Goal: Task Accomplishment & Management: Use online tool/utility

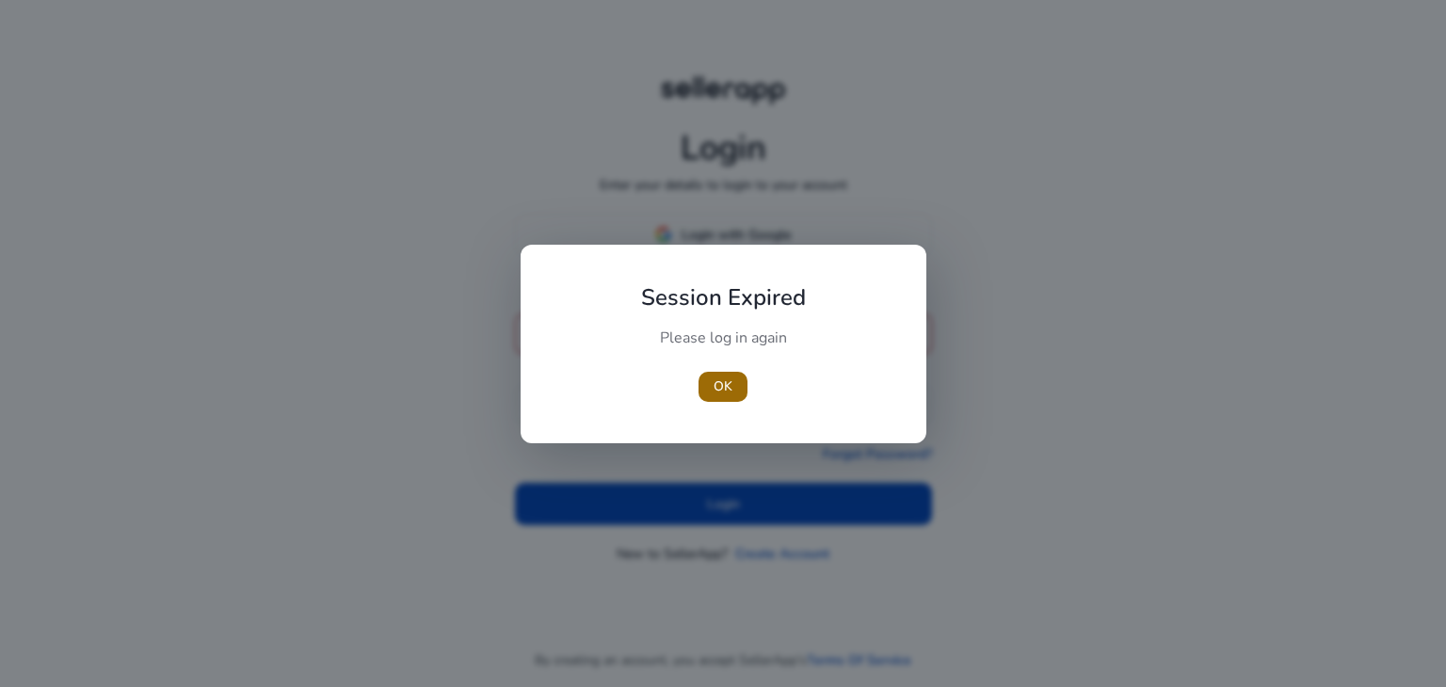
type input "**********"
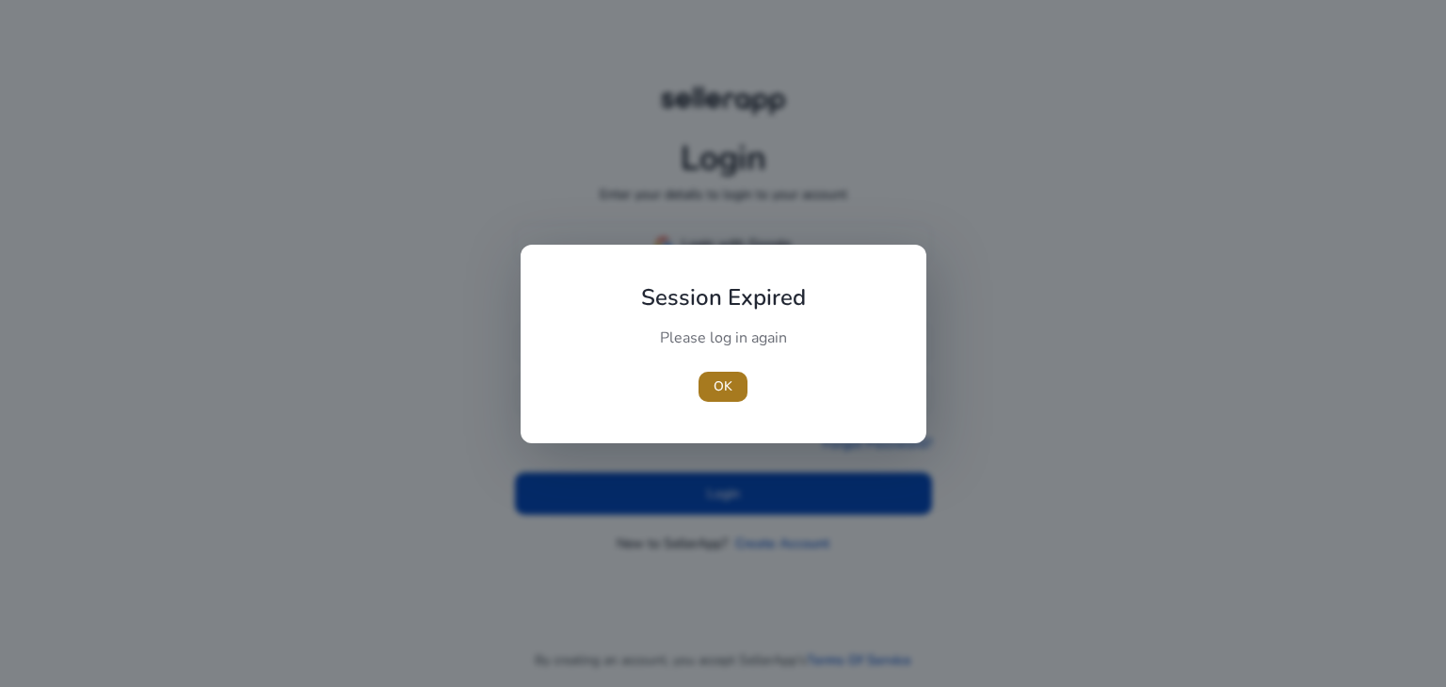
click at [736, 401] on span "button" at bounding box center [722, 386] width 49 height 45
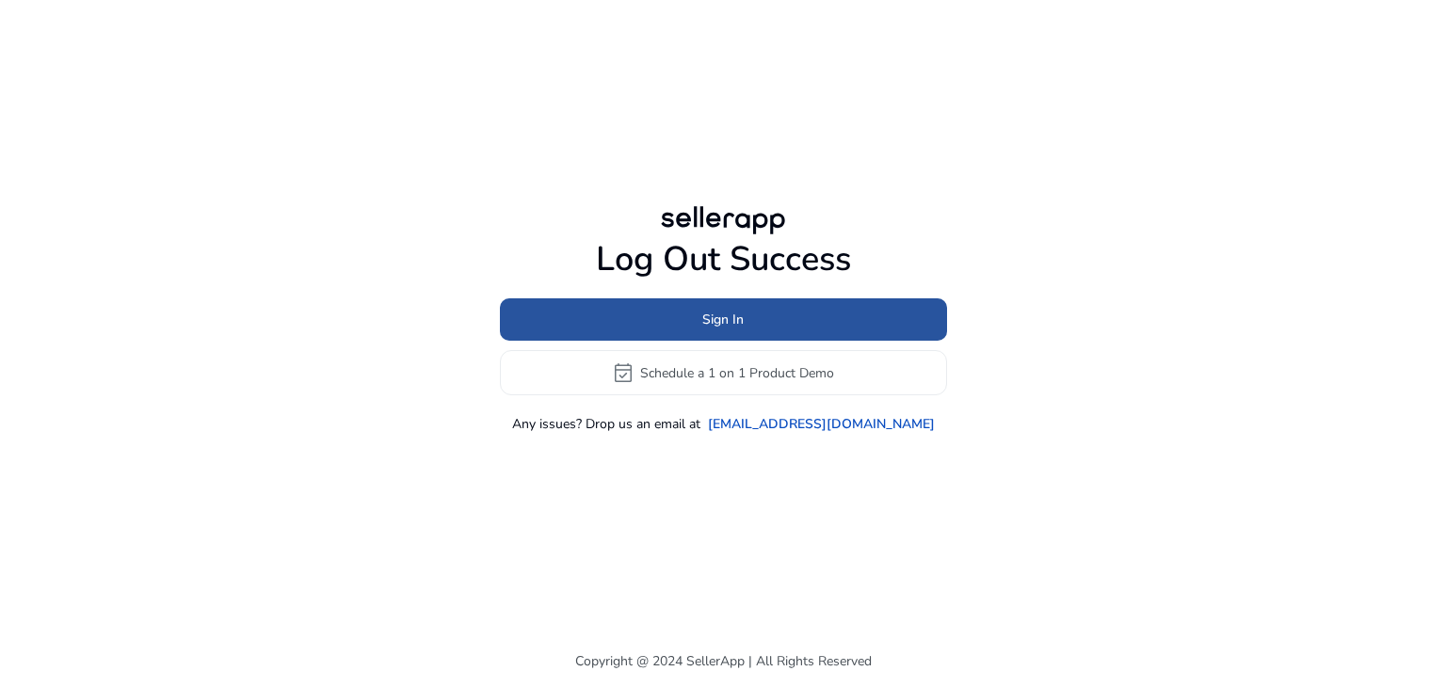
click at [760, 310] on span at bounding box center [723, 319] width 447 height 45
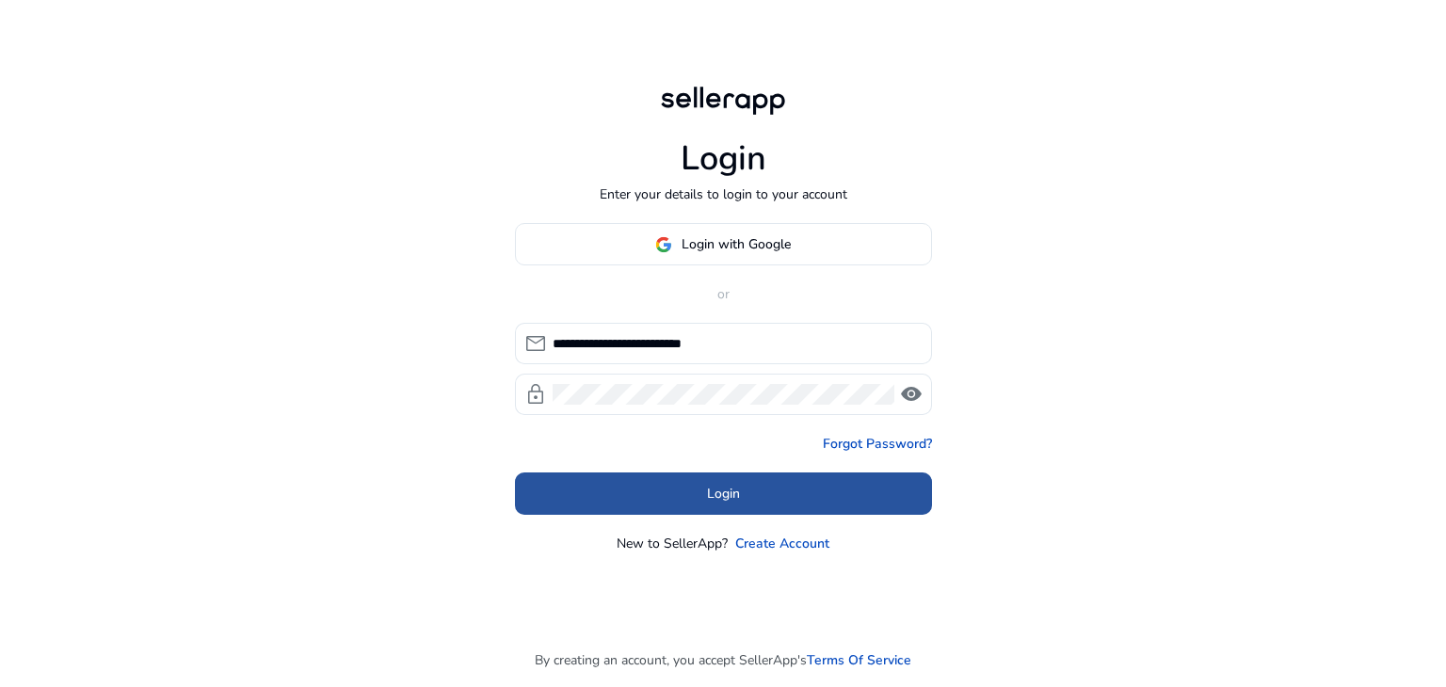
click at [755, 499] on span at bounding box center [723, 494] width 417 height 45
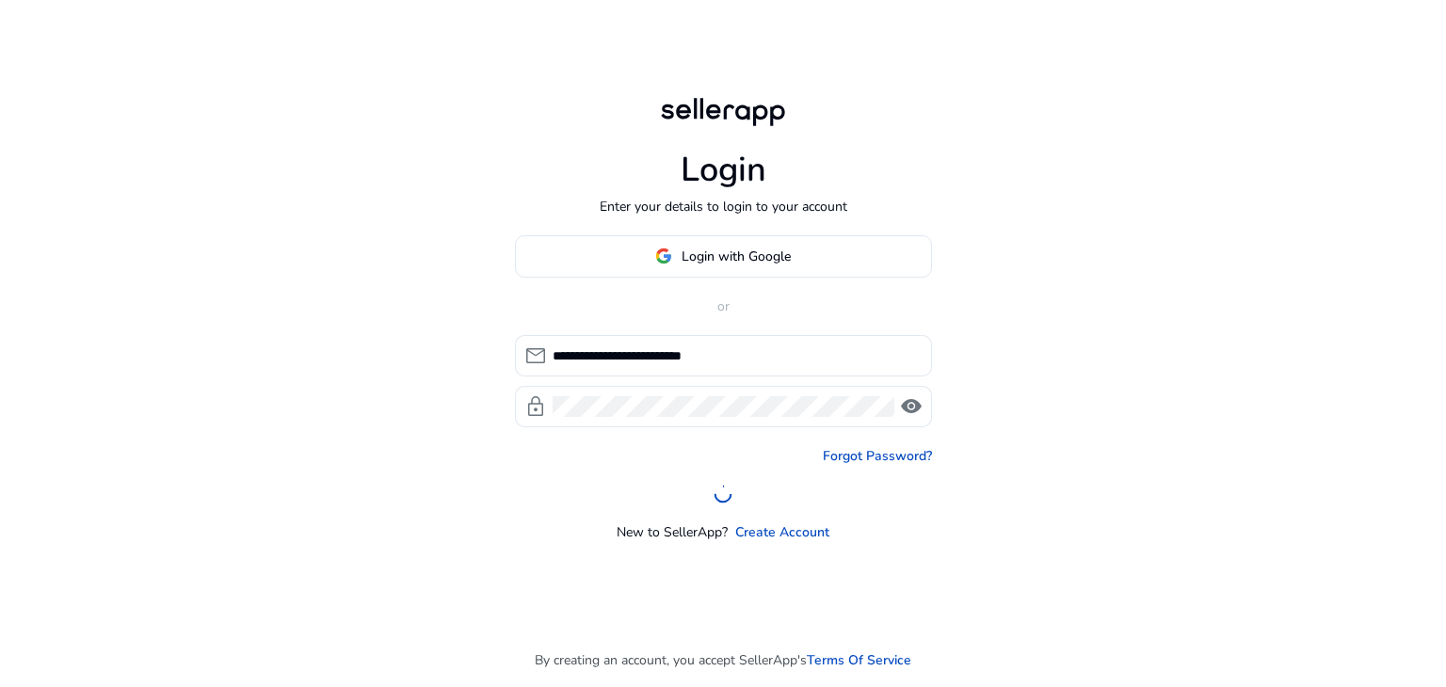
click at [755, 499] on div at bounding box center [723, 494] width 417 height 19
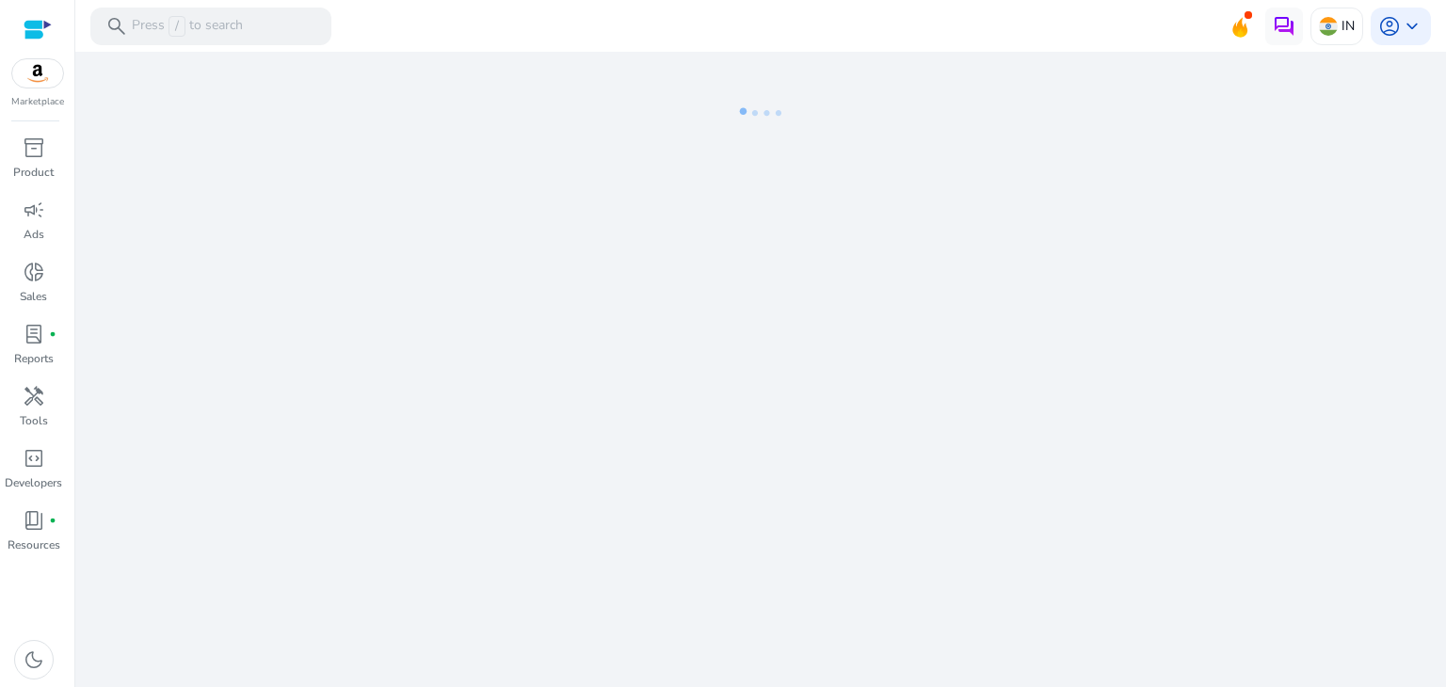
drag, startPoint x: 755, startPoint y: 499, endPoint x: 765, endPoint y: 502, distance: 10.7
click at [765, 502] on div "We are getting things ready for you..." at bounding box center [760, 369] width 1355 height 635
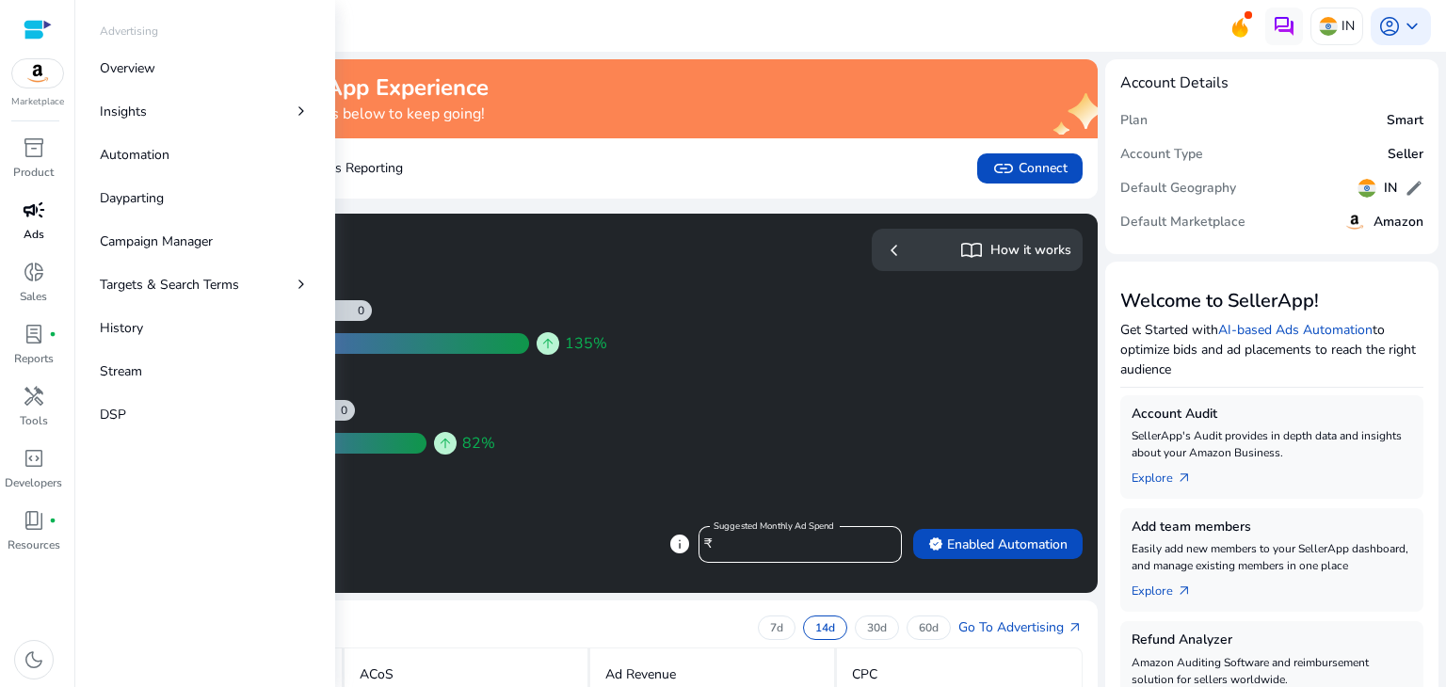
click at [33, 212] on span "campaign" at bounding box center [34, 210] width 23 height 23
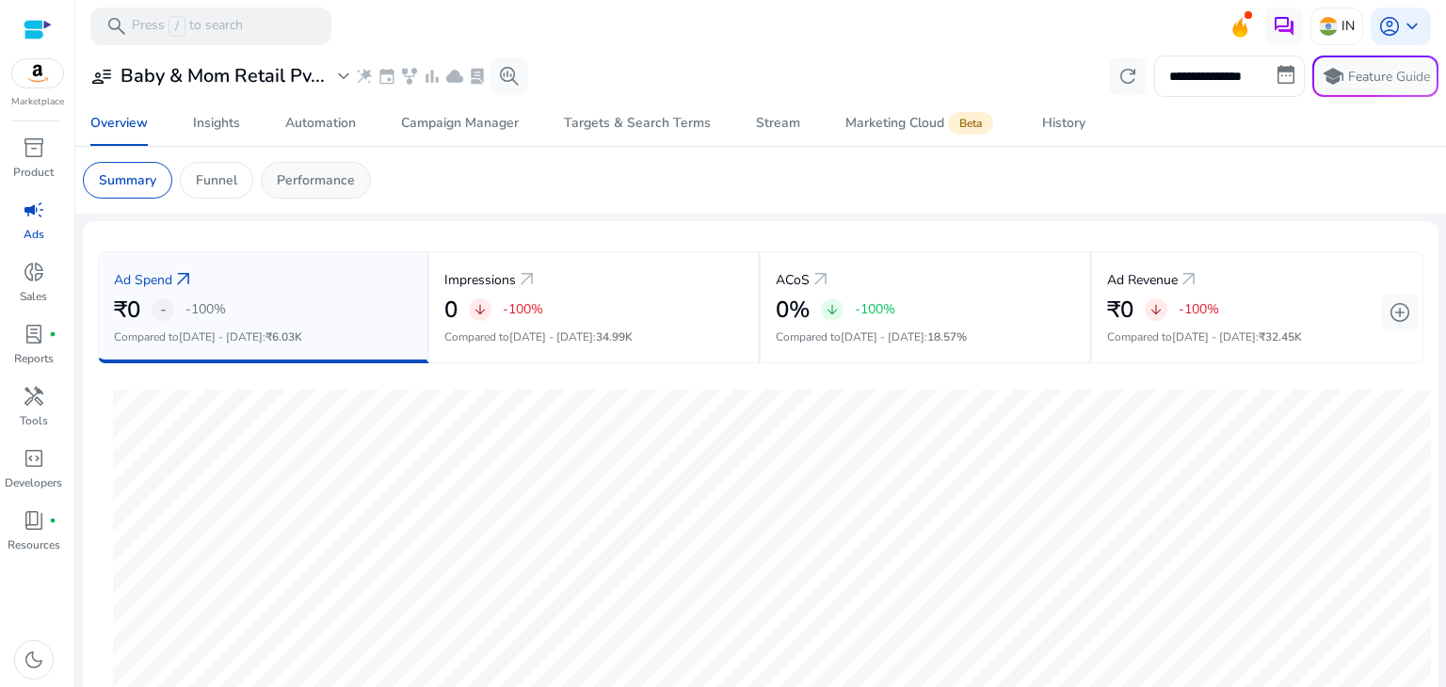
click at [328, 177] on p "Performance" at bounding box center [316, 180] width 78 height 20
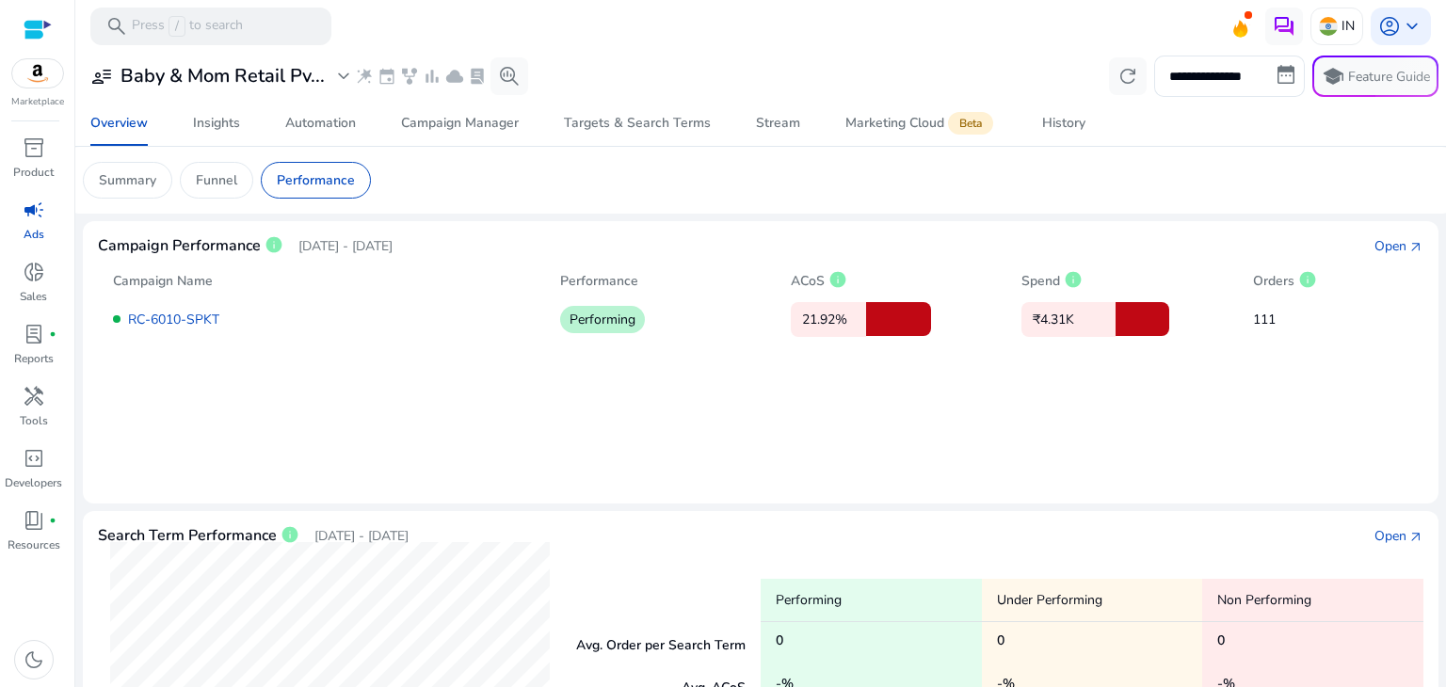
click at [392, 248] on p "[DATE] - [DATE]" at bounding box center [345, 246] width 94 height 20
click at [1086, 316] on p "₹4.31K" at bounding box center [1068, 319] width 94 height 35
click at [1282, 323] on p "111" at bounding box center [1307, 320] width 108 height 20
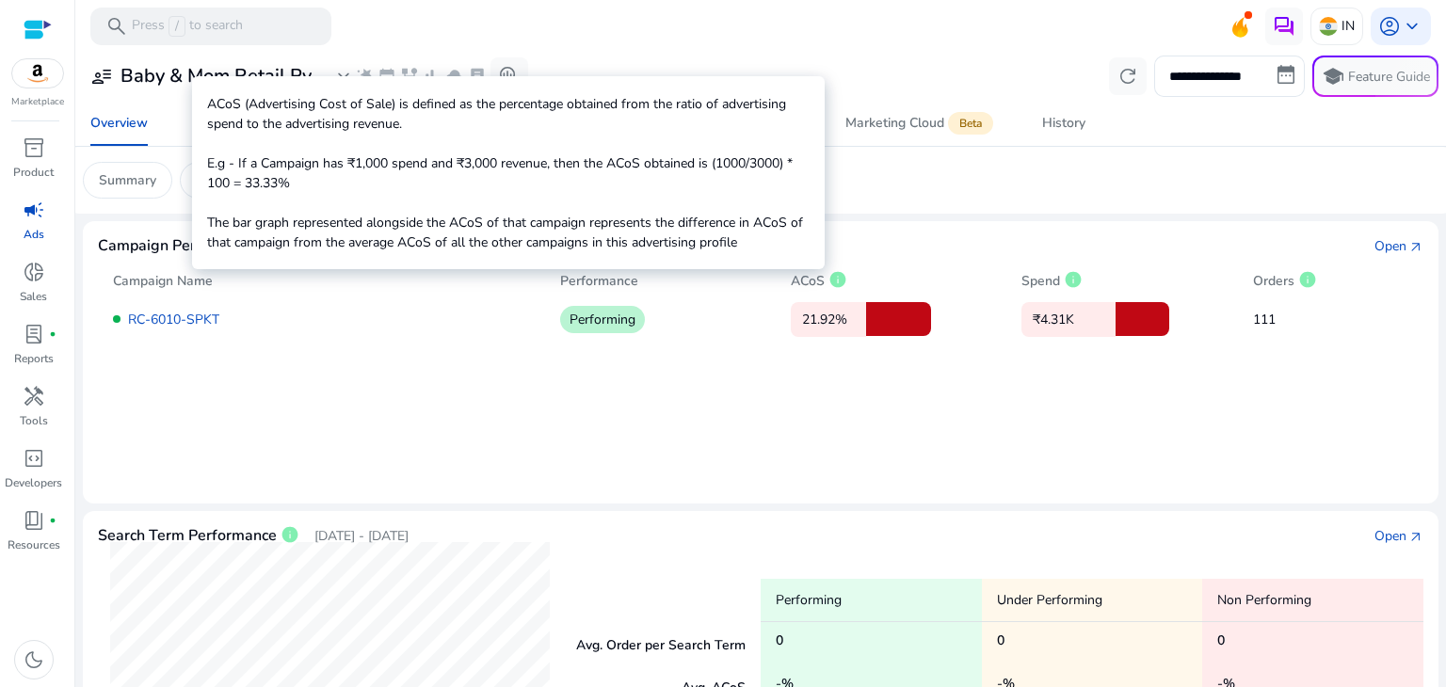
click at [405, 331] on div "RC-6010-SPKT Performing 21.92% ₹4.31K 111" at bounding box center [760, 319] width 1295 height 34
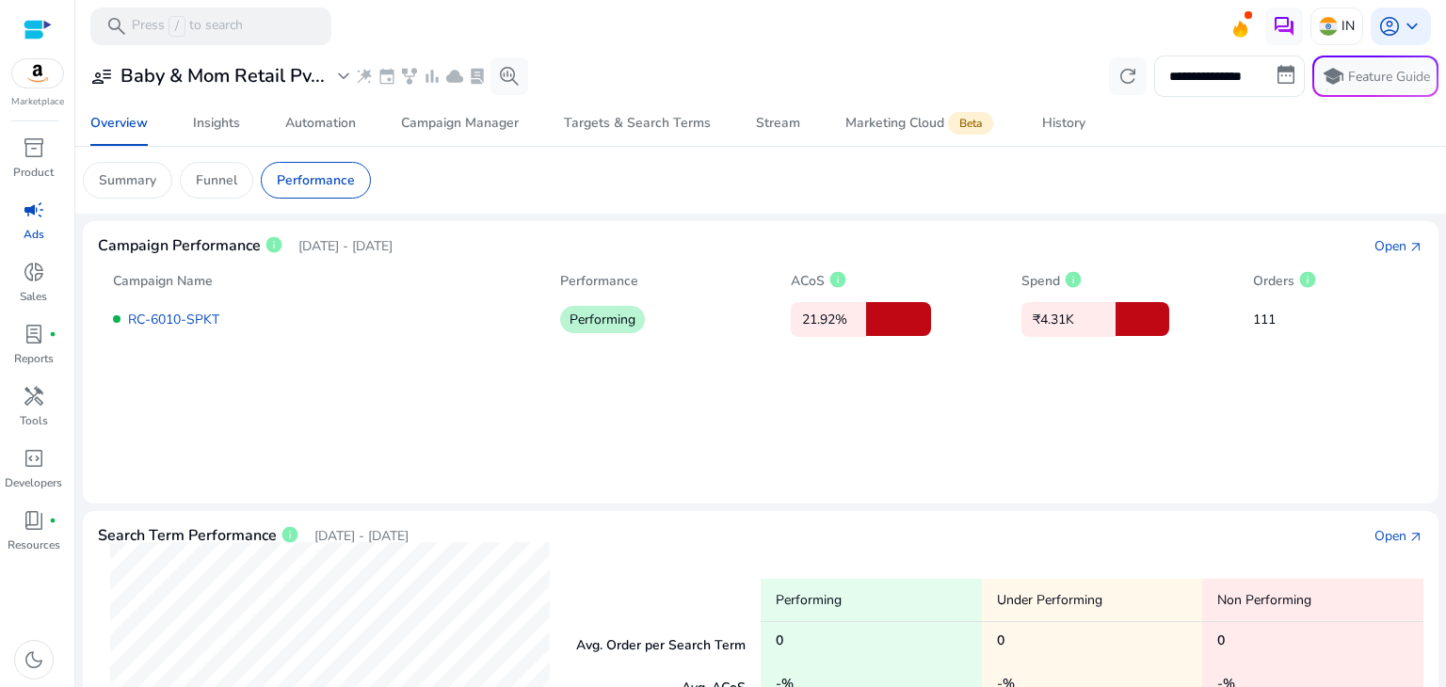
click at [118, 320] on div at bounding box center [117, 319] width 8 height 8
click at [561, 330] on div "Performing" at bounding box center [668, 319] width 216 height 27
click at [204, 184] on p "Funnel" at bounding box center [216, 180] width 41 height 20
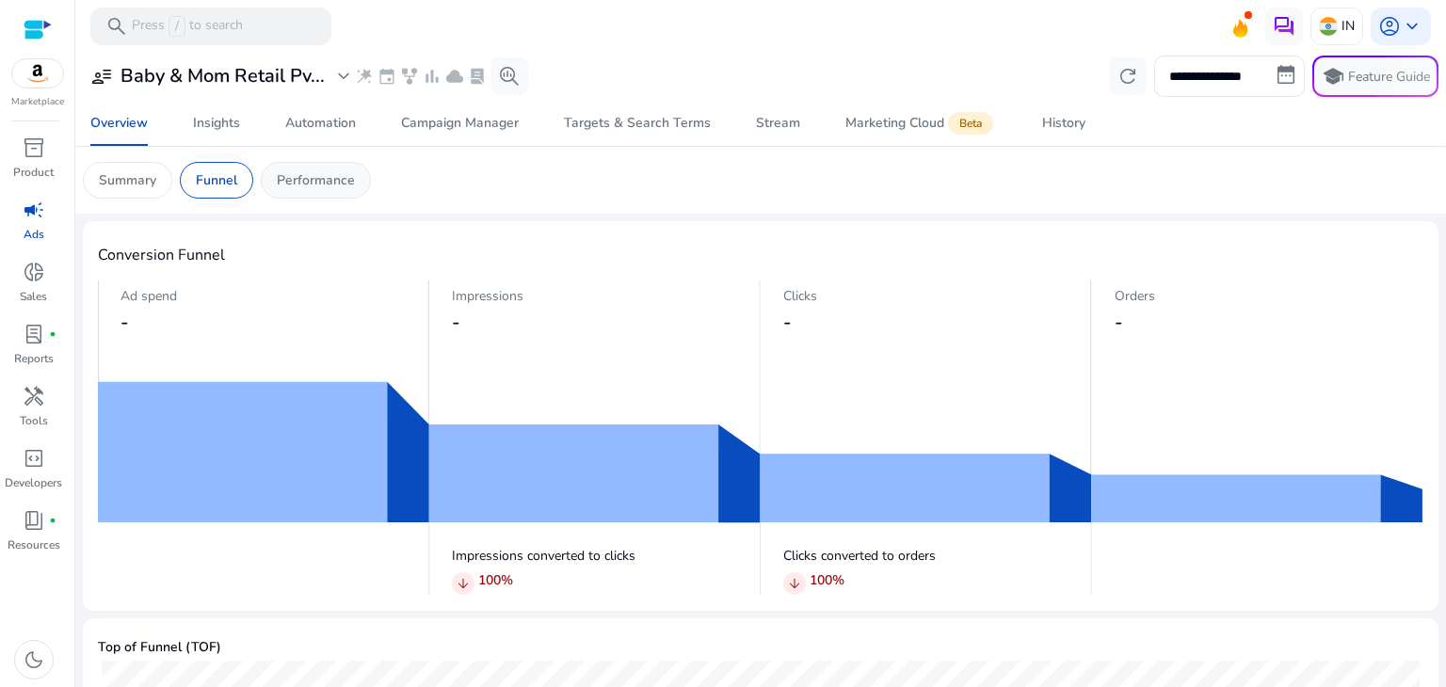
click at [335, 177] on p "Performance" at bounding box center [316, 180] width 78 height 20
